Goal: Task Accomplishment & Management: Use online tool/utility

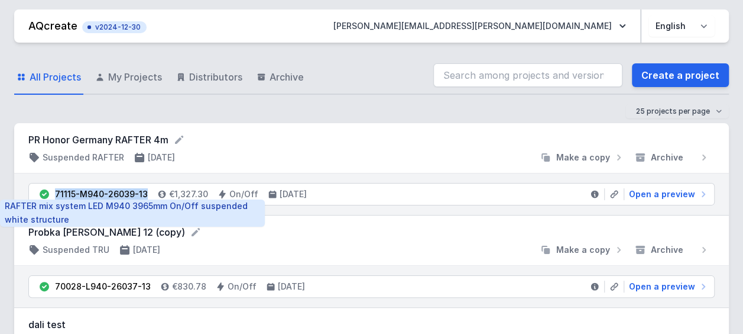
drag, startPoint x: 55, startPoint y: 193, endPoint x: 144, endPoint y: 194, distance: 89.3
click at [144, 194] on div "71115-M940-26039-13" at bounding box center [101, 194] width 93 height 12
drag, startPoint x: 144, startPoint y: 194, endPoint x: 137, endPoint y: 192, distance: 7.3
copy div "71115-M940-26039-13"
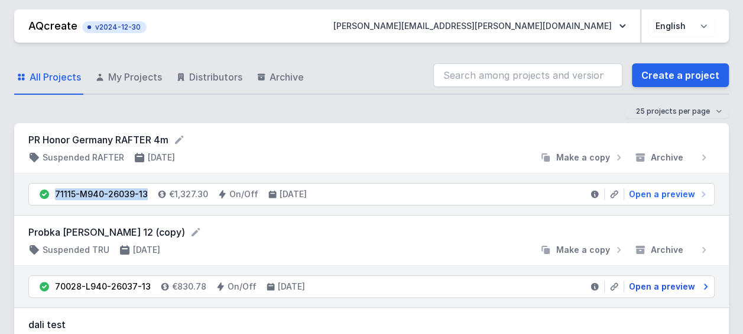
click at [660, 284] on span "Open a preview" at bounding box center [662, 286] width 66 height 12
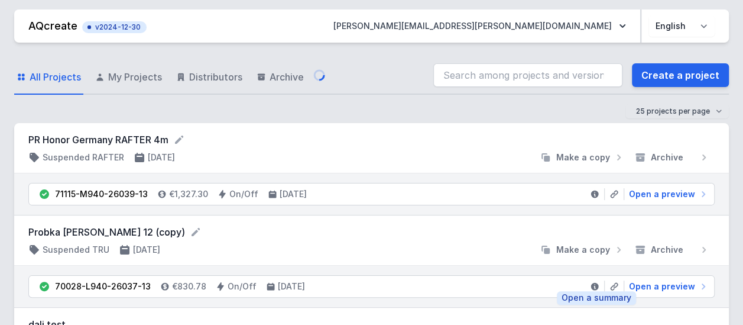
select select "opal"
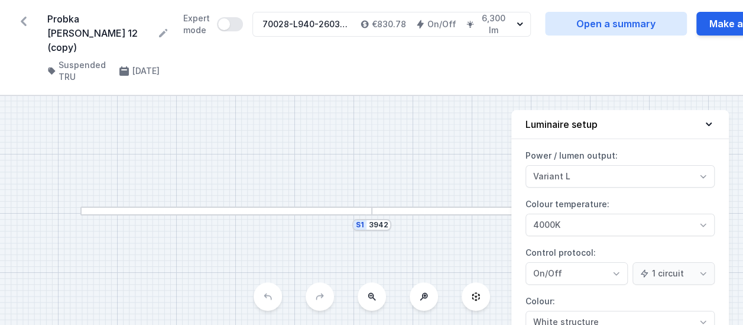
click at [341, 23] on div "70028-L940-26037-13" at bounding box center [307, 24] width 88 height 12
drag, startPoint x: 341, startPoint y: 24, endPoint x: 313, endPoint y: 30, distance: 27.8
click at [313, 30] on div "70028-L940-26037-13 €830.78 On/Off 6,300 lm" at bounding box center [383, 24] width 261 height 24
drag, startPoint x: 275, startPoint y: 20, endPoint x: 326, endPoint y: 28, distance: 51.6
click at [325, 28] on div "70028-L940-26037-13 €830.78 On/Off 6,300 lm" at bounding box center [383, 24] width 261 height 24
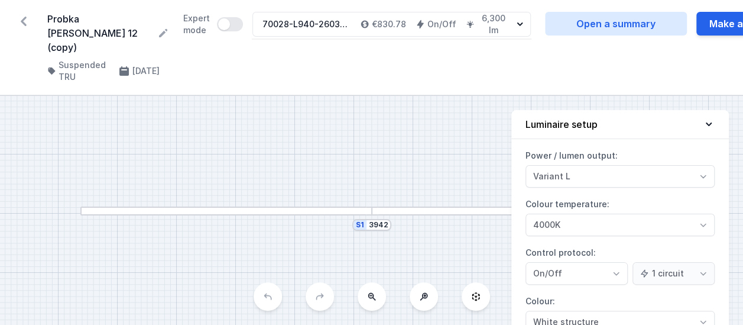
drag, startPoint x: 361, startPoint y: 25, endPoint x: 318, endPoint y: 24, distance: 43.2
click at [319, 24] on div "70028-L940-26037-13 €830.78 On/Off 6,300 lm" at bounding box center [383, 24] width 261 height 24
click at [282, 23] on div "70028-L940-26037-13" at bounding box center [307, 24] width 88 height 12
click at [281, 23] on div "70028-L940-26037-13" at bounding box center [307, 24] width 88 height 12
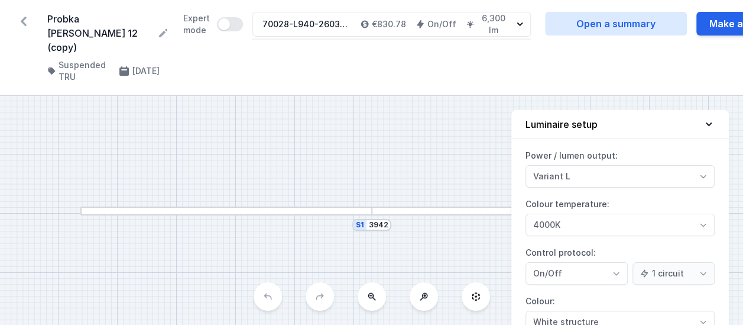
drag, startPoint x: 273, startPoint y: 21, endPoint x: 339, endPoint y: 24, distance: 65.7
click at [337, 24] on div "70028-L940-26037-13 €830.78 On/Off 6,300 lm" at bounding box center [383, 24] width 261 height 24
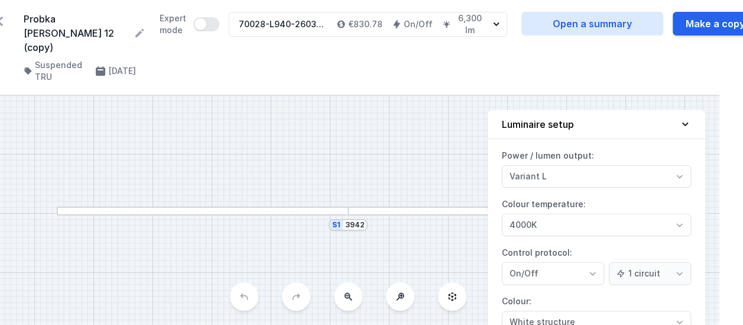
scroll to position [0, 44]
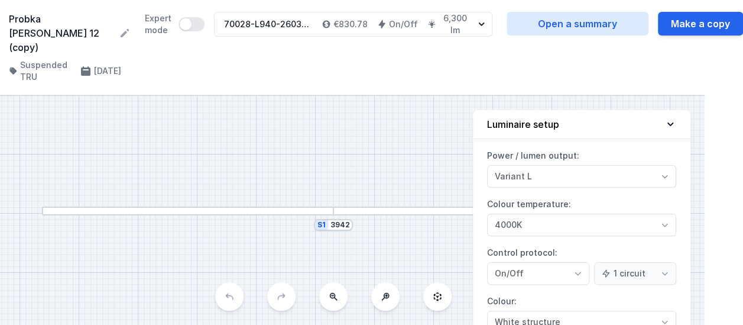
click at [483, 22] on icon "button" at bounding box center [481, 24] width 11 height 12
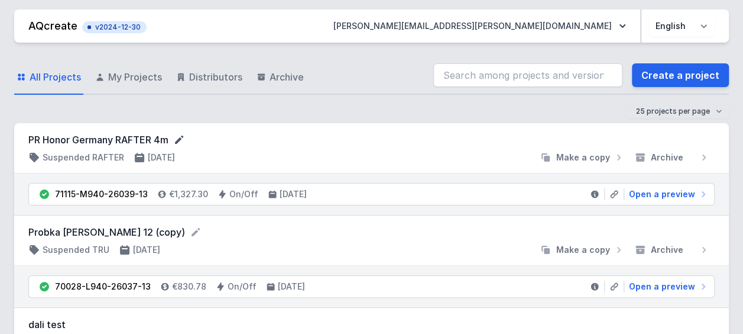
click at [182, 138] on icon at bounding box center [179, 139] width 8 height 8
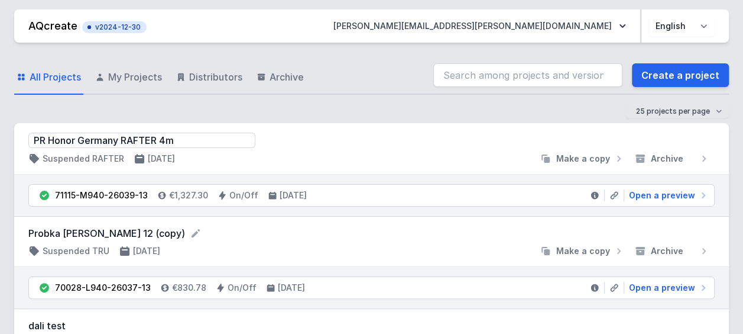
click at [237, 159] on div at bounding box center [360, 159] width 351 height 12
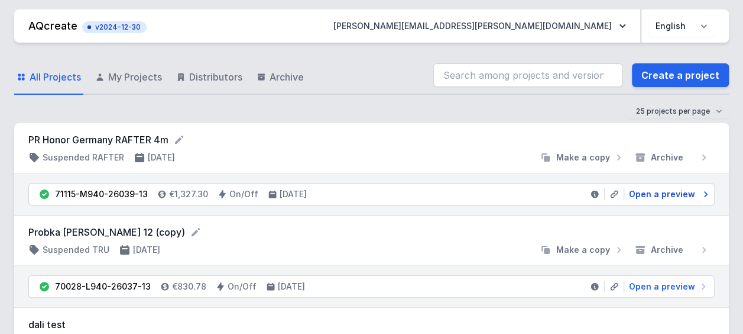
click at [646, 192] on span "Open a preview" at bounding box center [662, 194] width 66 height 12
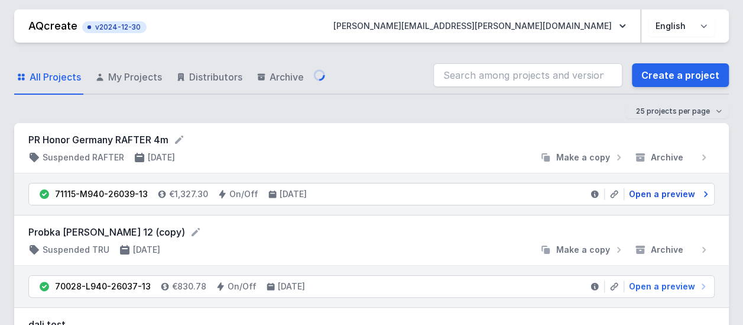
select select "M"
select select "4000"
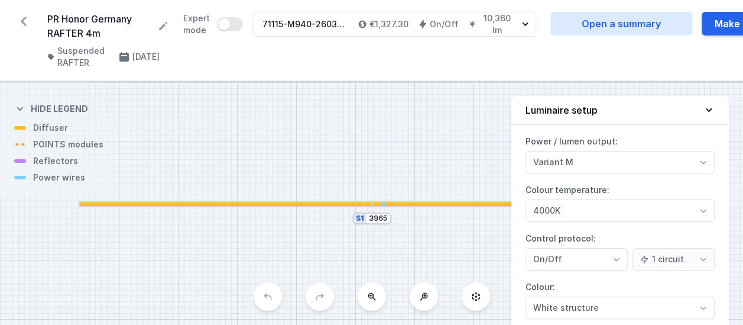
click at [318, 23] on div "71115-M940-26039-13" at bounding box center [306, 24] width 86 height 12
click at [529, 25] on icon "button" at bounding box center [526, 24] width 6 height 4
click at [319, 23] on div "71115-M940-26039-13" at bounding box center [306, 24] width 86 height 12
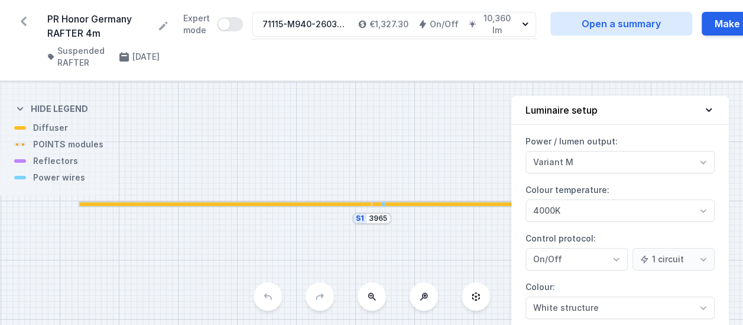
click at [28, 23] on icon at bounding box center [23, 21] width 19 height 19
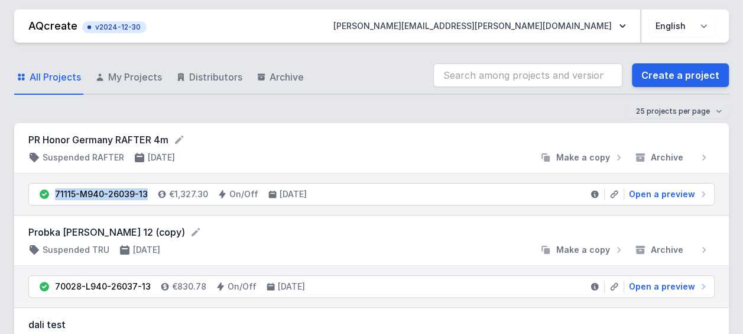
drag, startPoint x: 145, startPoint y: 192, endPoint x: 56, endPoint y: 186, distance: 90.1
click at [56, 186] on li "71115-M940-26039-13 €1,327.30 On/Off [DATE] Open a preview" at bounding box center [371, 193] width 685 height 21
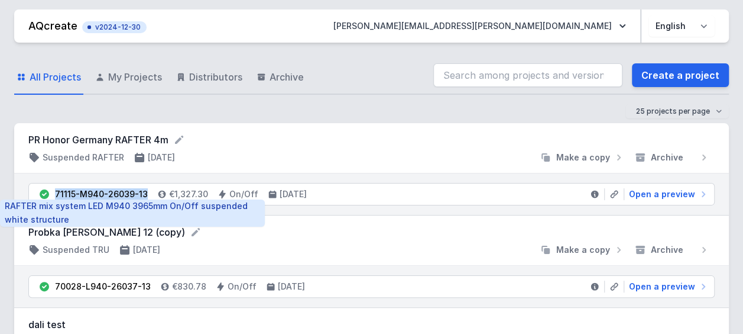
drag, startPoint x: 56, startPoint y: 186, endPoint x: 69, endPoint y: 193, distance: 14.8
copy div "71115-M940-26039-13"
